Goal: Task Accomplishment & Management: Complete application form

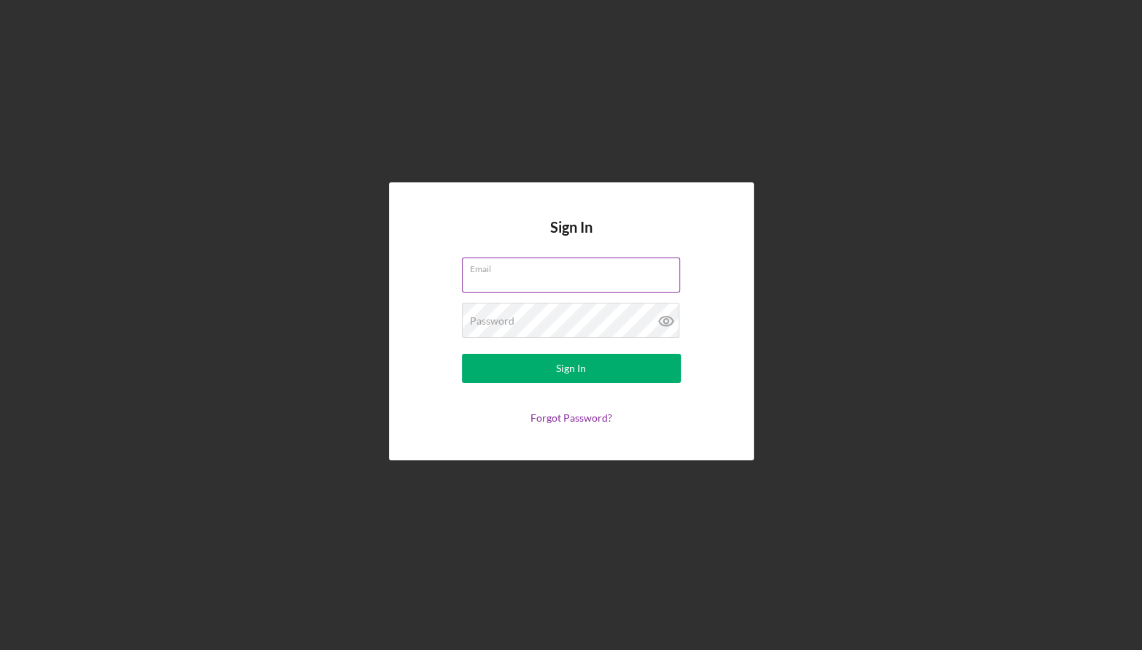
type input "[PERSON_NAME][EMAIL_ADDRESS][DOMAIN_NAME]"
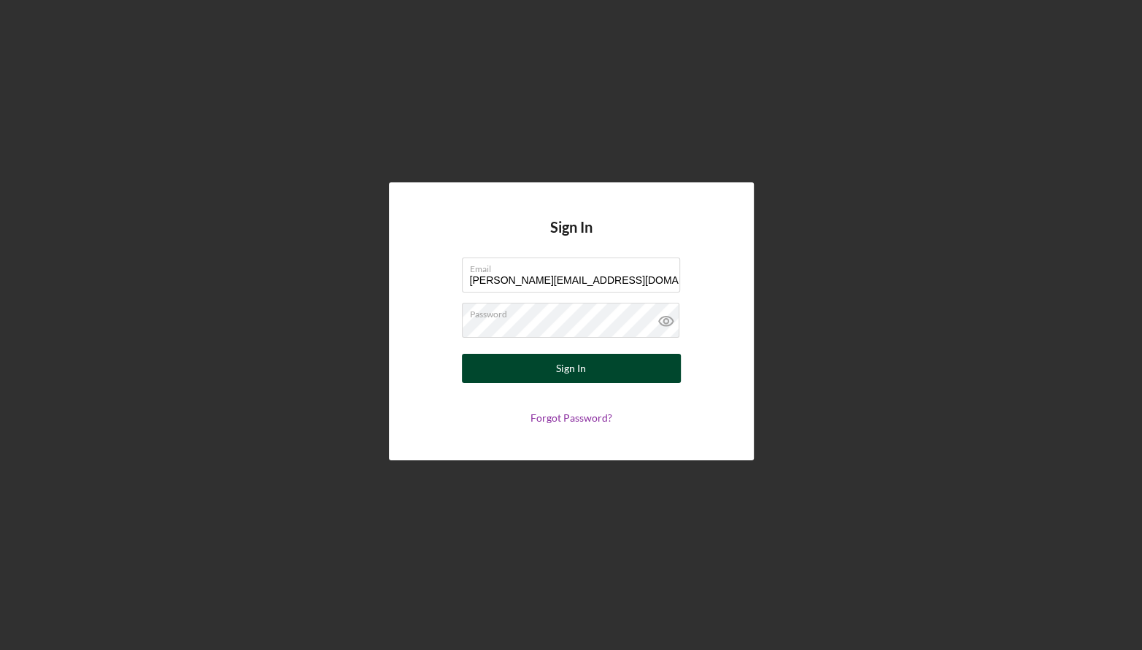
click at [571, 368] on div "Sign In" at bounding box center [571, 368] width 30 height 29
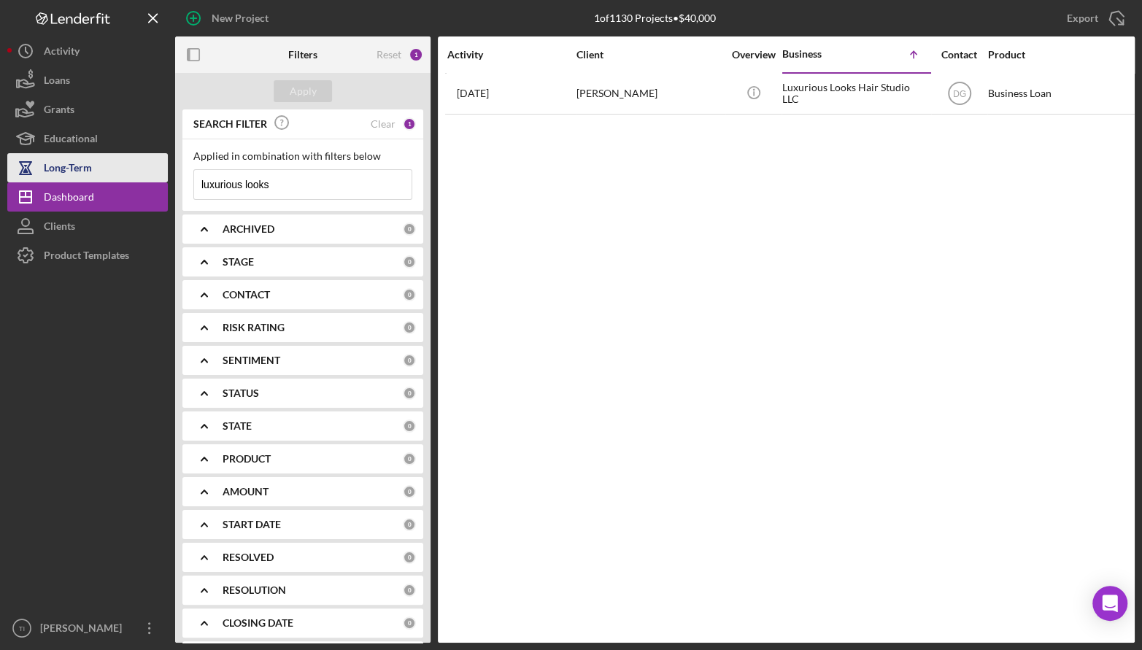
drag, startPoint x: 273, startPoint y: 179, endPoint x: 104, endPoint y: 174, distance: 169.3
click at [104, 174] on div "New Project 1 of 1130 Projects • $40,000 luxurious looks Export Icon/Export Fil…" at bounding box center [570, 321] width 1127 height 643
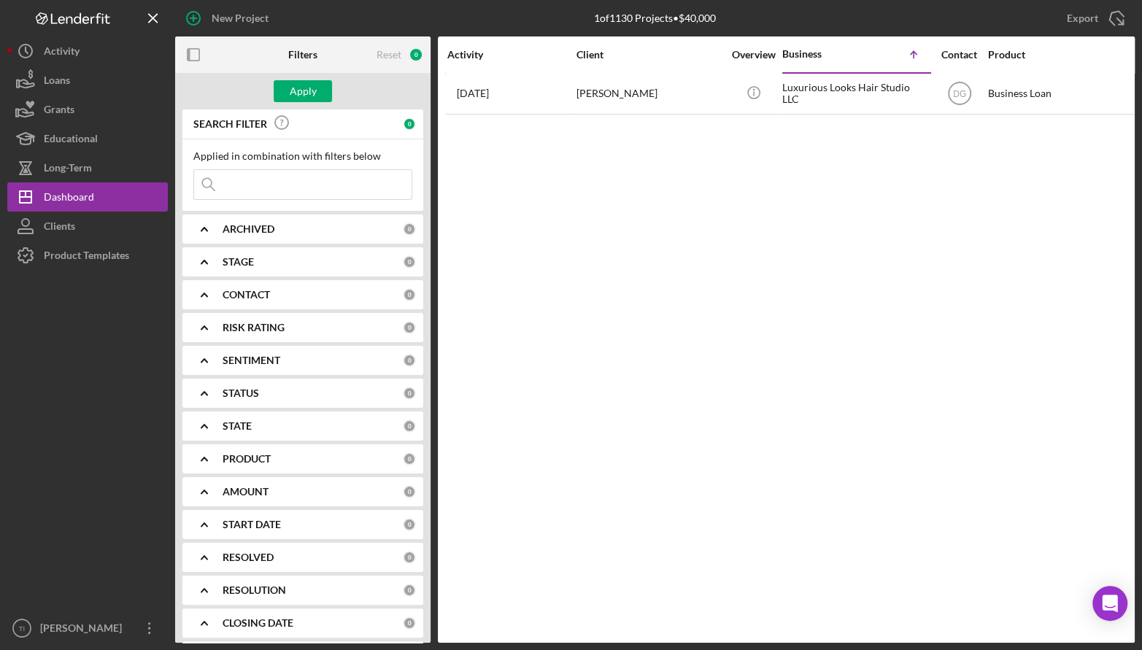
click at [74, 354] on div at bounding box center [87, 442] width 160 height 344
click at [303, 86] on div "Apply" at bounding box center [303, 91] width 27 height 22
